Goal: Entertainment & Leisure: Consume media (video, audio)

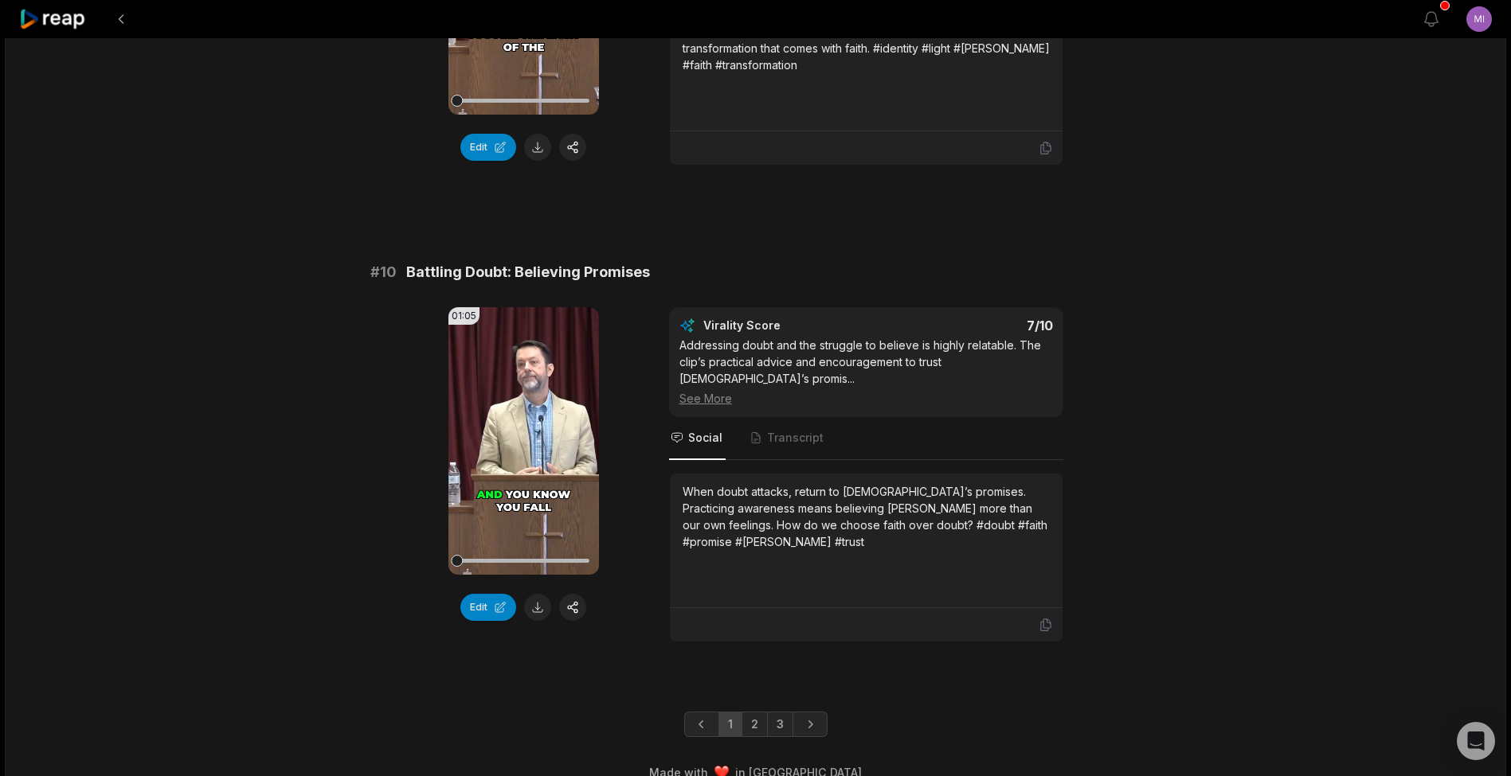
scroll to position [4136, 0]
click at [518, 436] on icon at bounding box center [524, 443] width 12 height 14
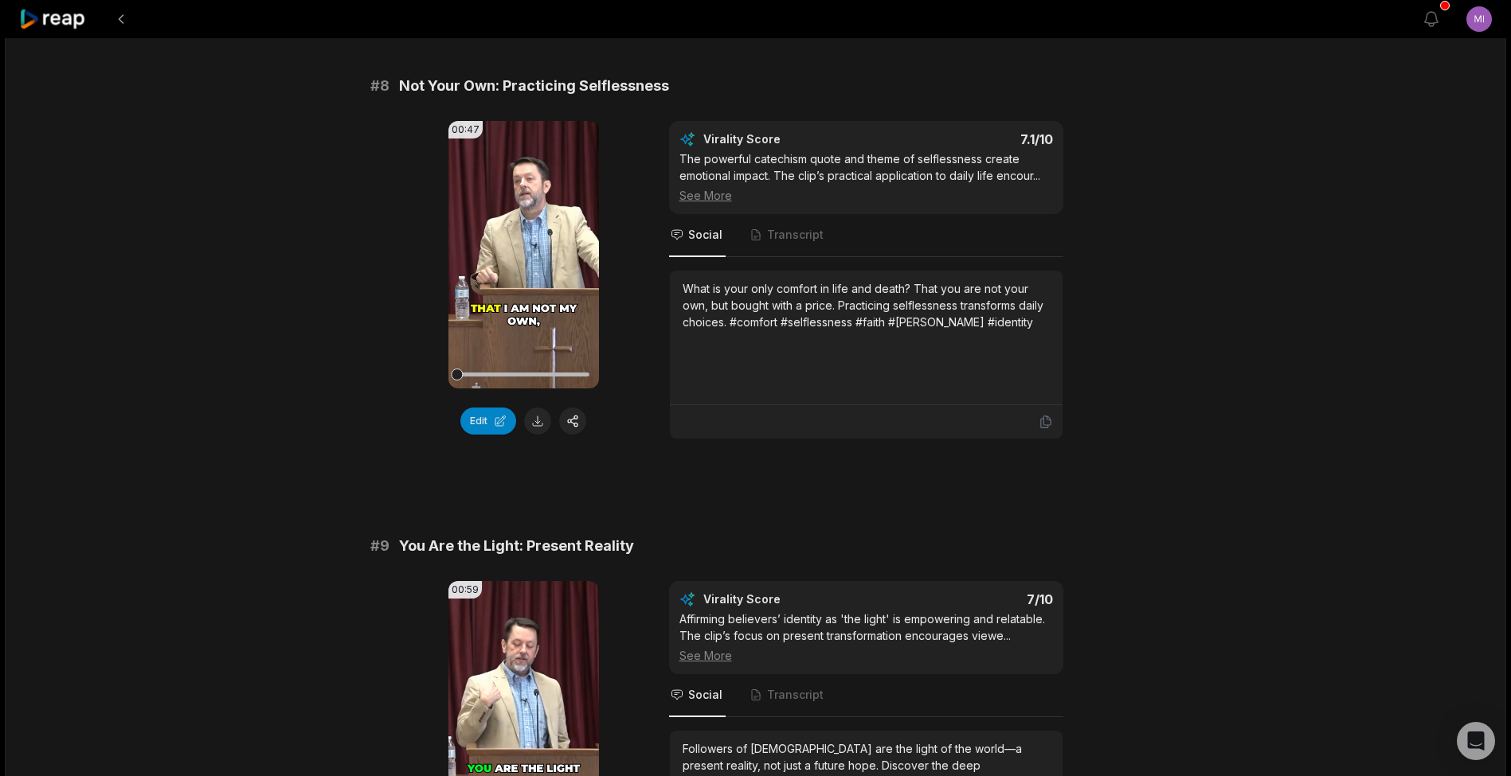
scroll to position [3332, 0]
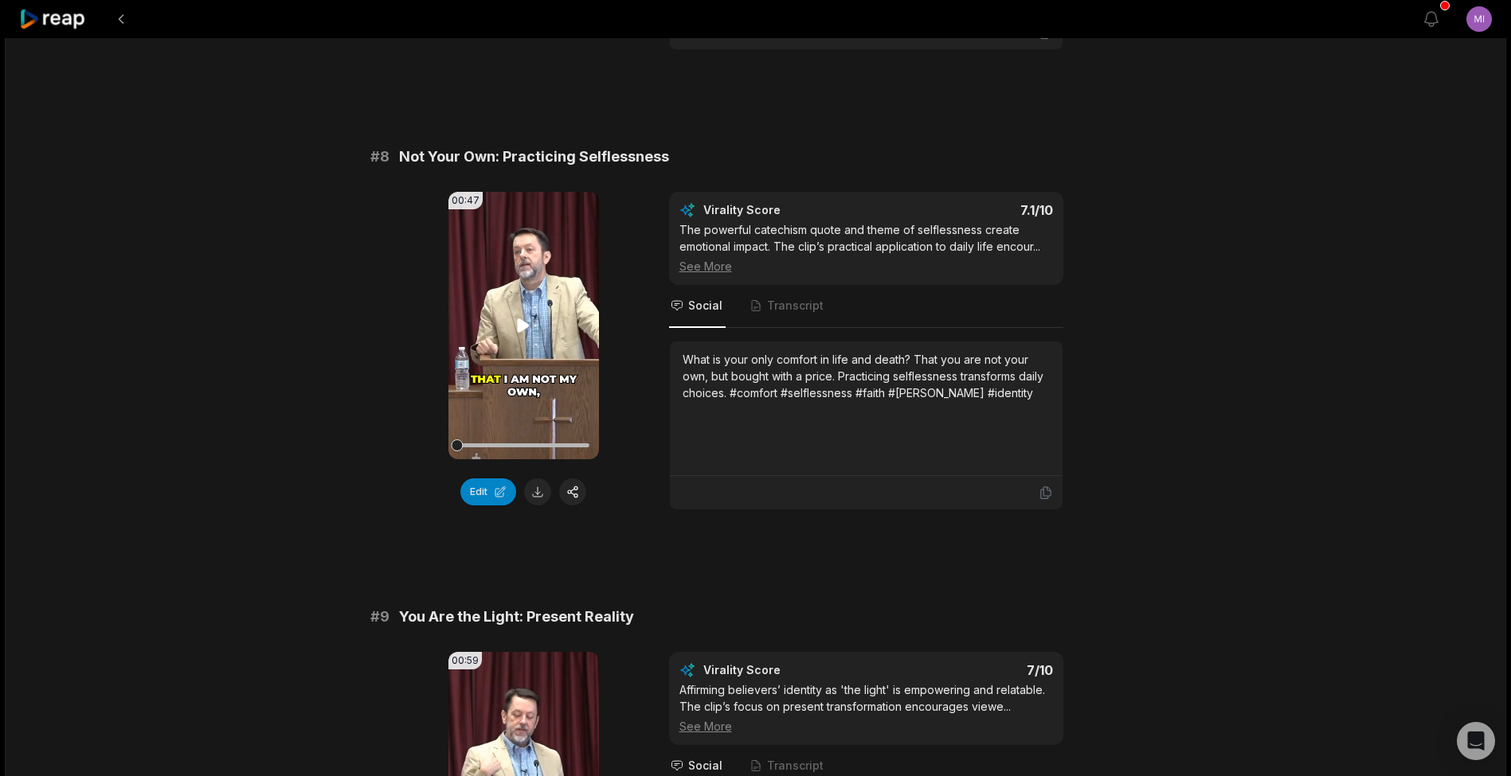
click at [521, 319] on icon at bounding box center [524, 326] width 12 height 14
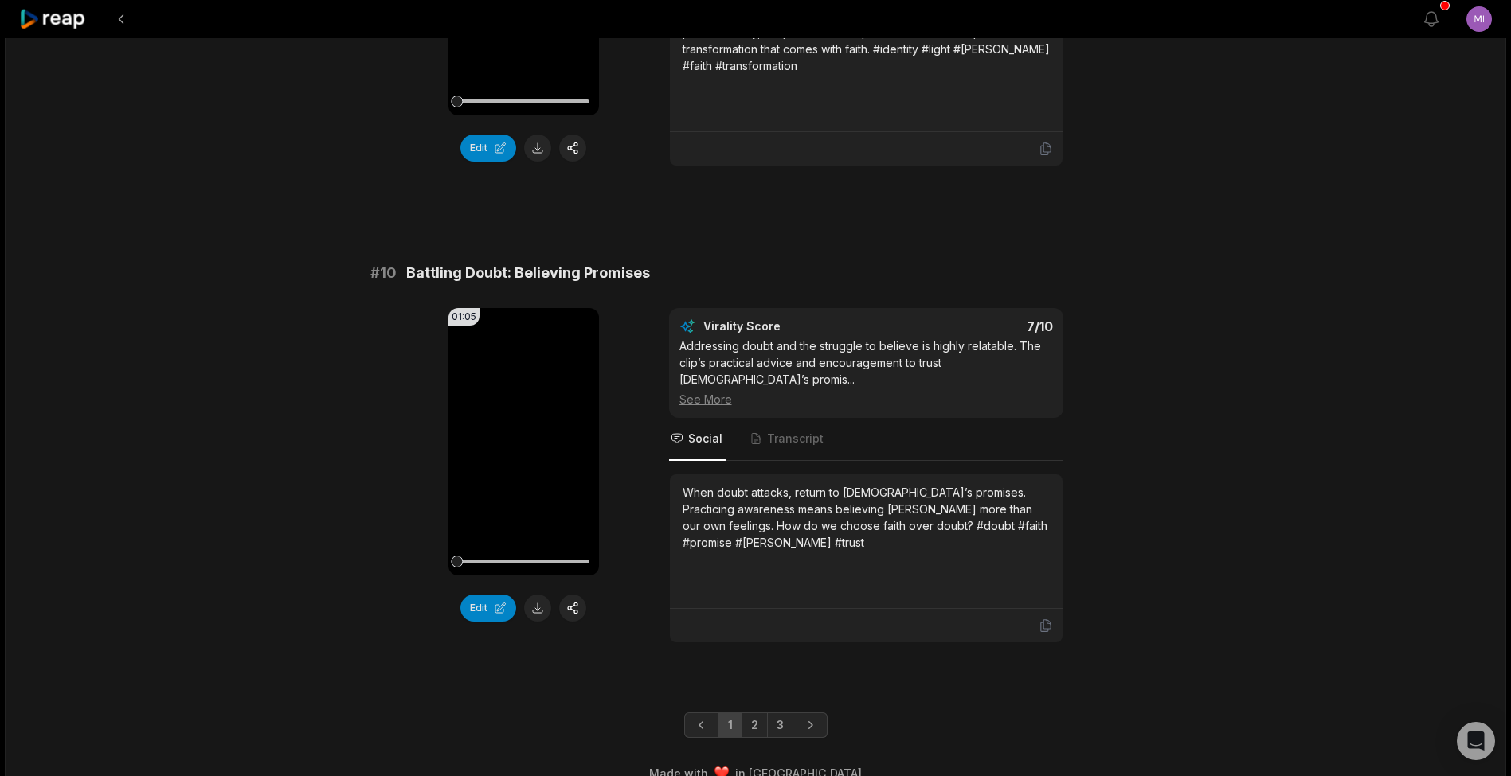
scroll to position [4119, 0]
click at [522, 440] on icon at bounding box center [523, 442] width 19 height 19
click at [776, 713] on link "3" at bounding box center [780, 725] width 26 height 25
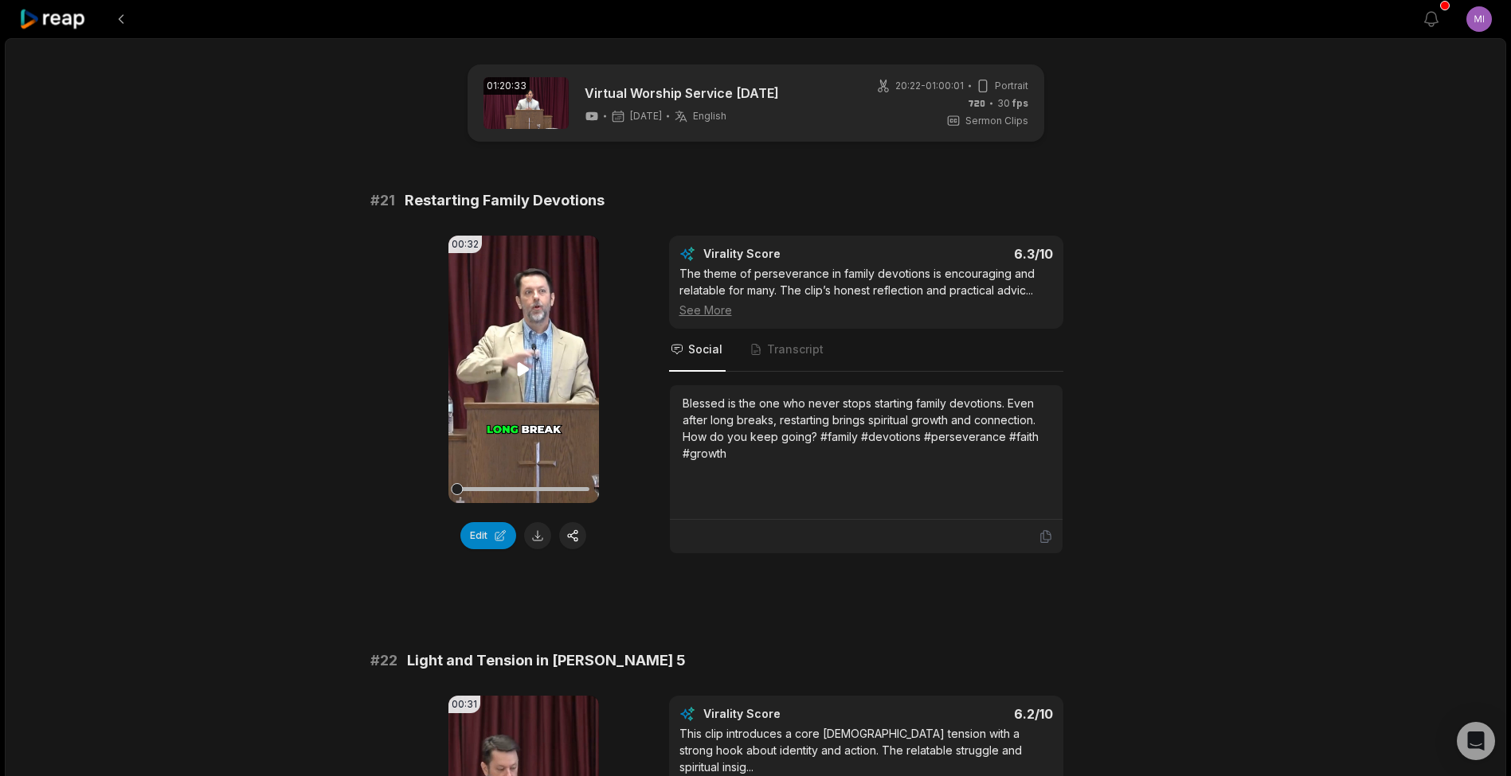
click at [520, 374] on icon at bounding box center [524, 369] width 12 height 14
click at [516, 374] on icon at bounding box center [523, 369] width 19 height 19
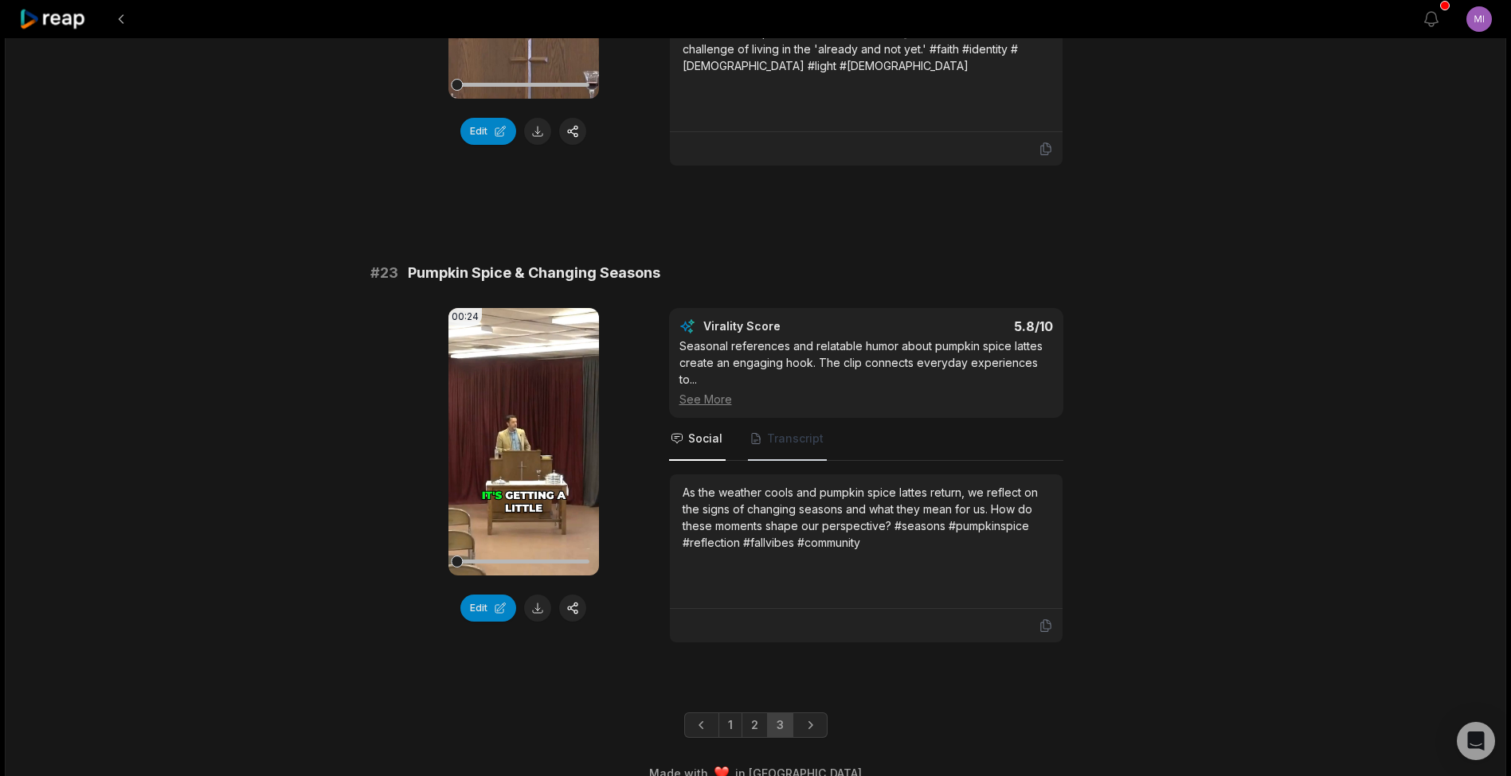
scroll to position [864, 0]
click at [703, 389] on div "Virality Score 5.8 /10 Seasonal references and relatable humor about pumpkin sp…" at bounding box center [866, 364] width 394 height 110
click at [704, 392] on div "See More" at bounding box center [865, 400] width 373 height 17
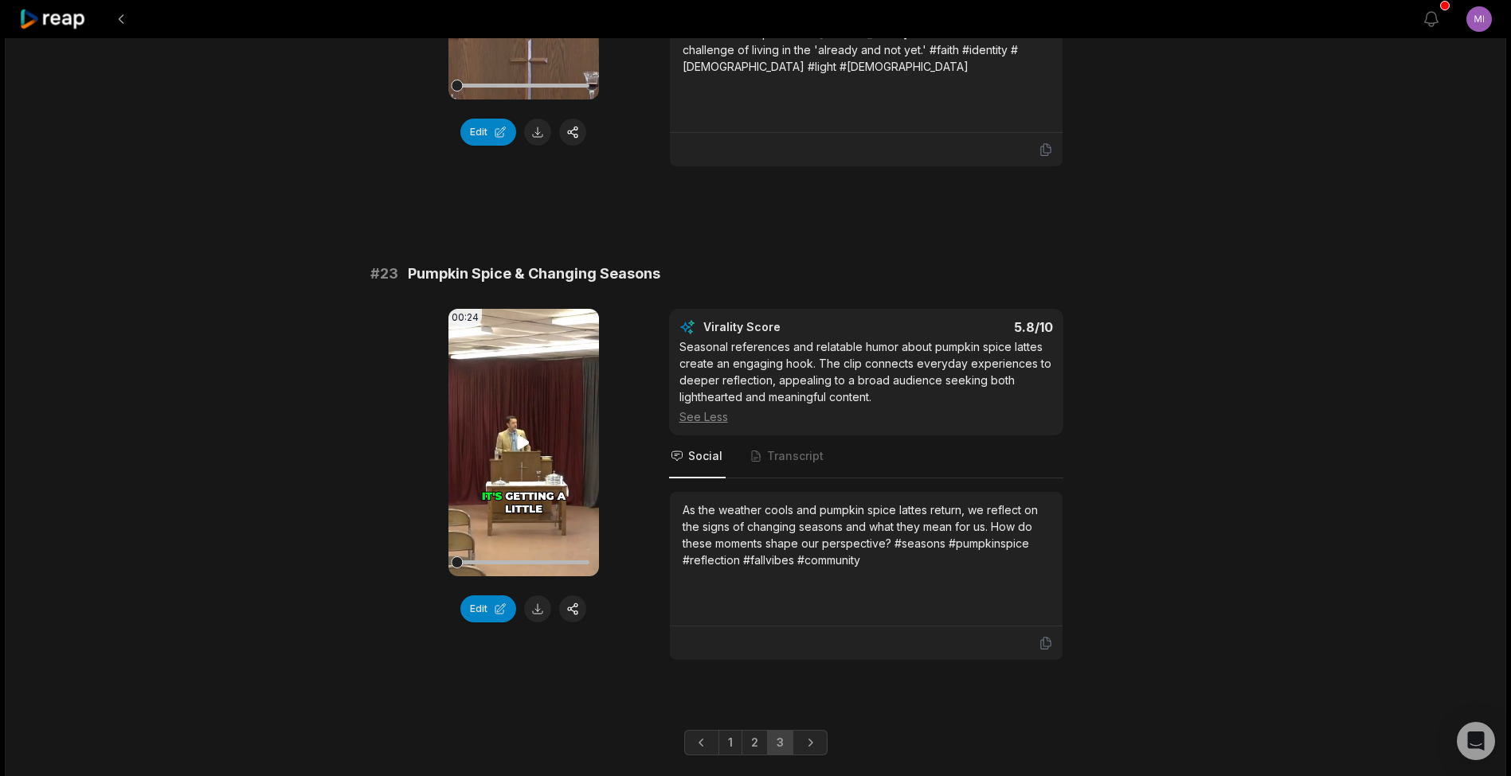
click at [524, 433] on icon at bounding box center [523, 442] width 19 height 19
